Goal: Task Accomplishment & Management: Manage account settings

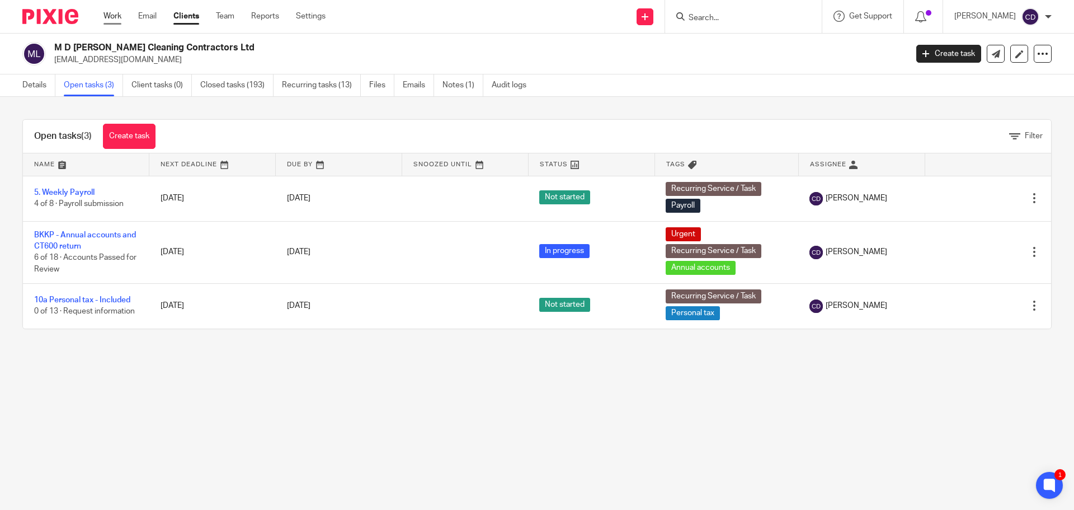
click at [121, 17] on link "Work" at bounding box center [113, 16] width 18 height 11
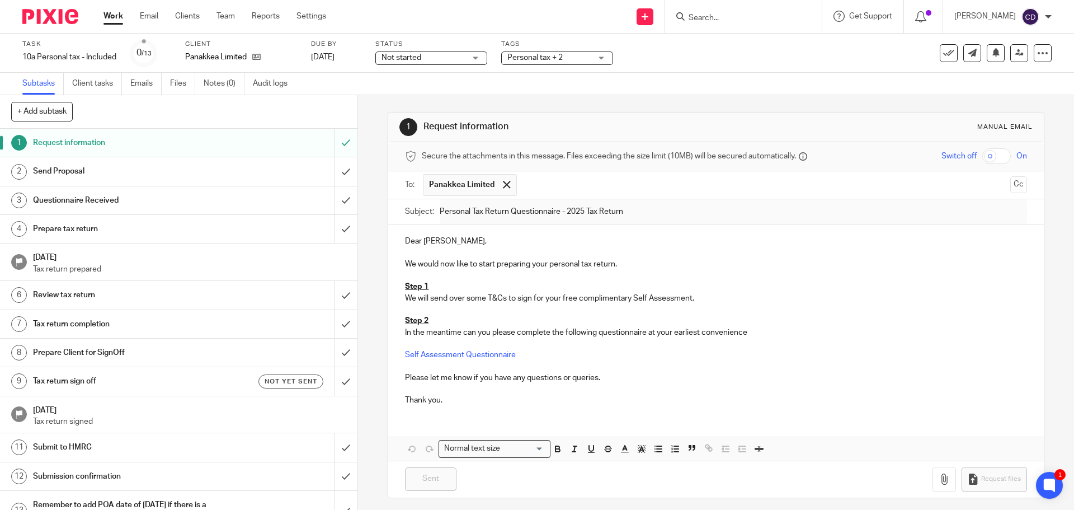
click at [111, 21] on link "Work" at bounding box center [114, 16] width 20 height 11
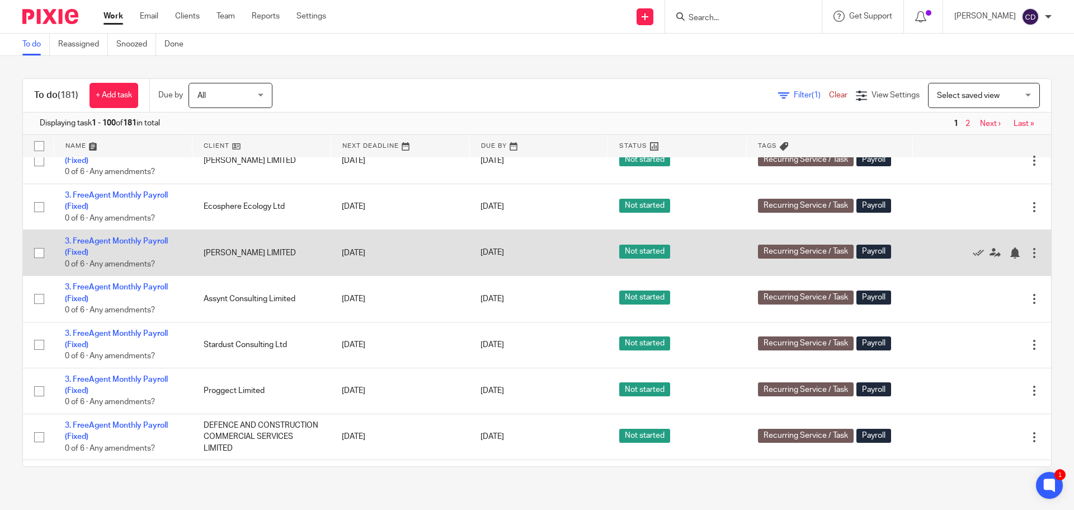
scroll to position [300, 0]
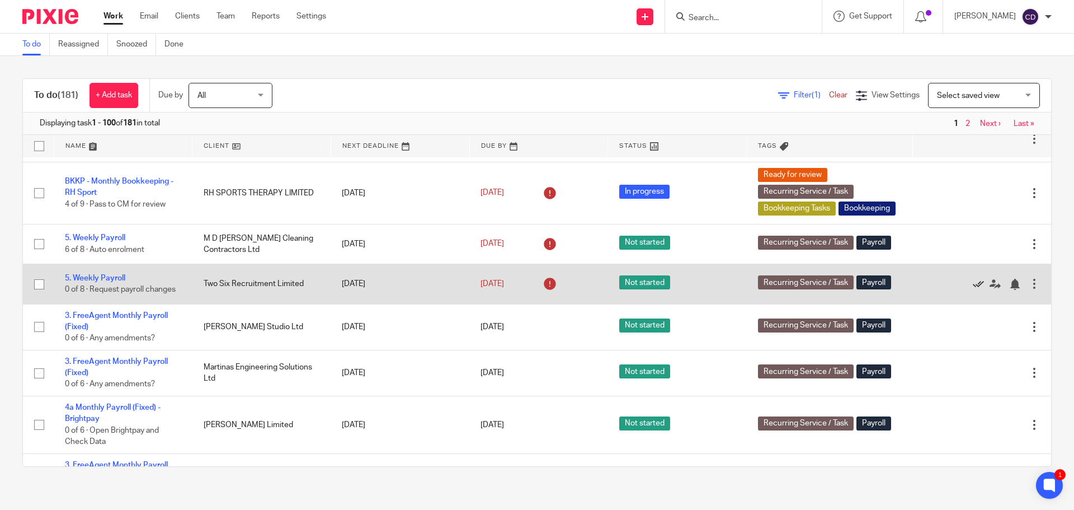
click at [973, 290] on icon at bounding box center [978, 284] width 11 height 11
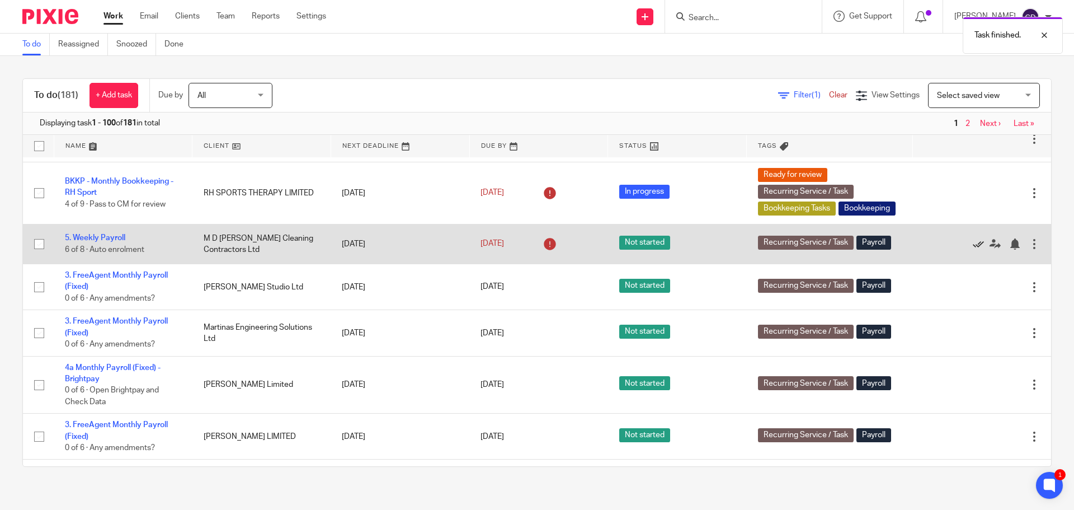
click at [973, 250] on icon at bounding box center [978, 243] width 11 height 11
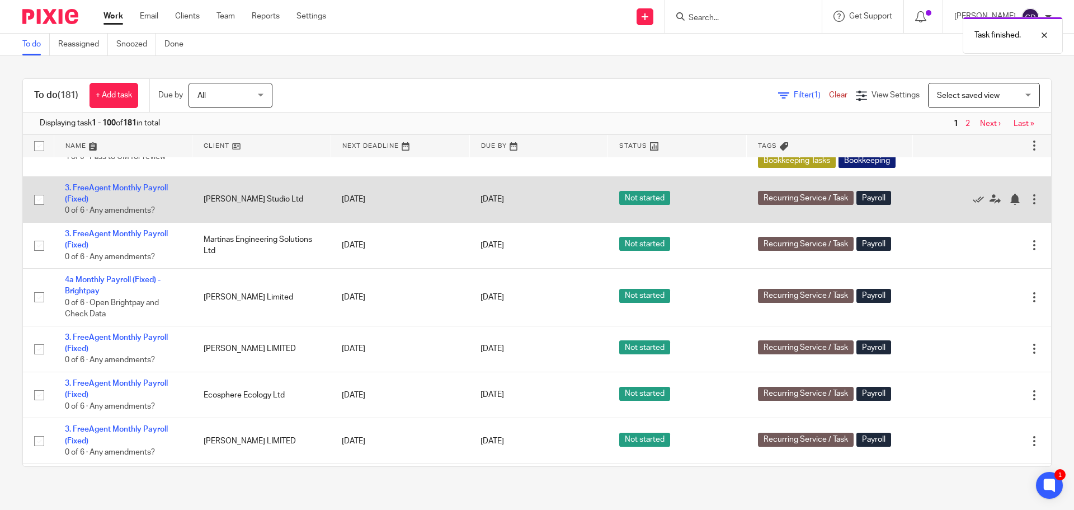
scroll to position [412, 0]
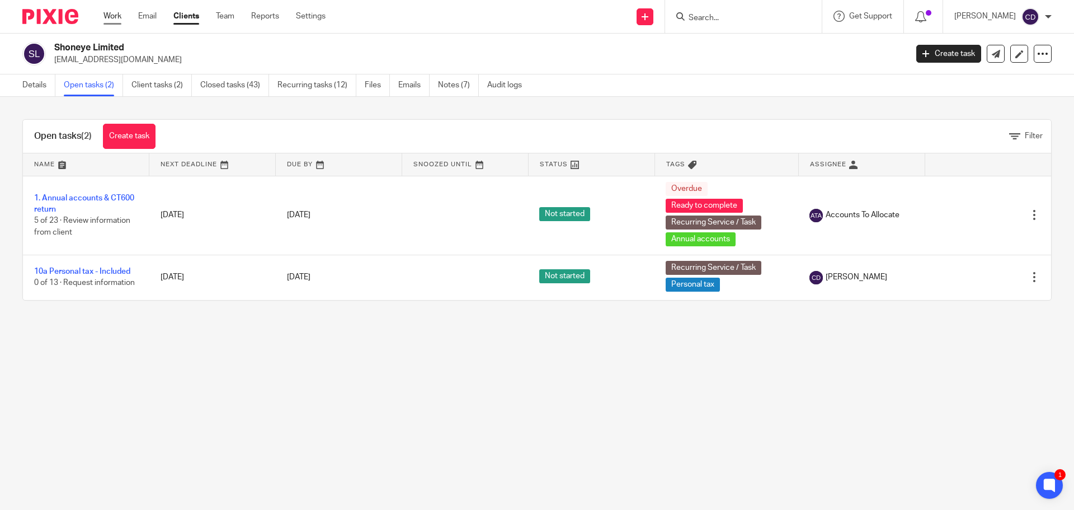
click at [119, 12] on link "Work" at bounding box center [113, 16] width 18 height 11
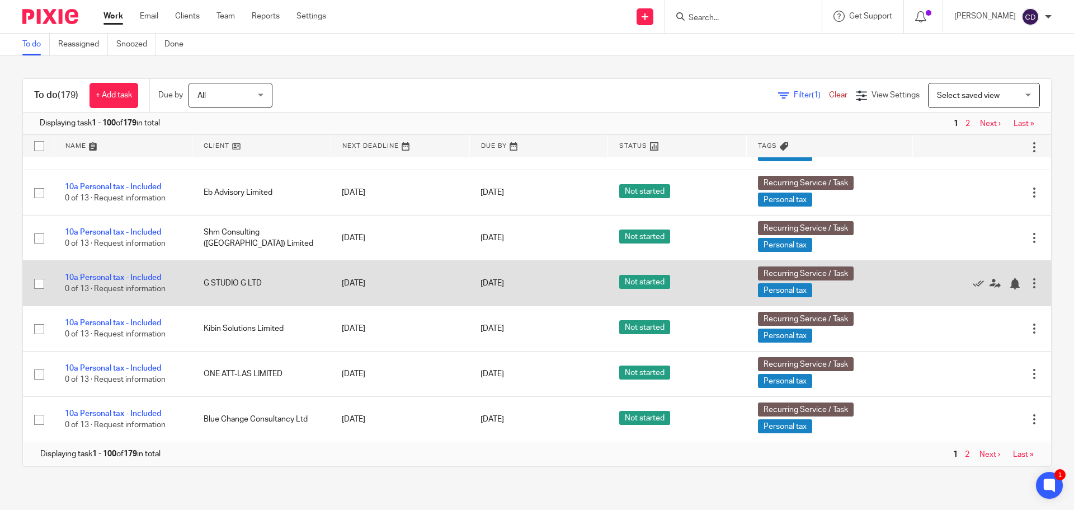
scroll to position [4934, 0]
